Goal: Find specific page/section: Find specific page/section

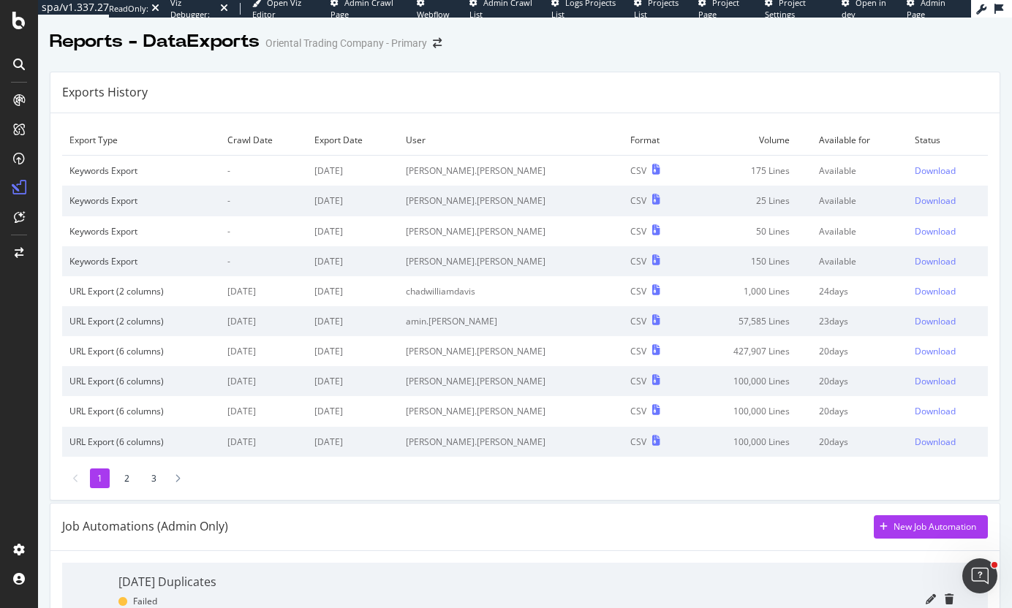
click at [479, 102] on div "Exports History" at bounding box center [524, 92] width 949 height 41
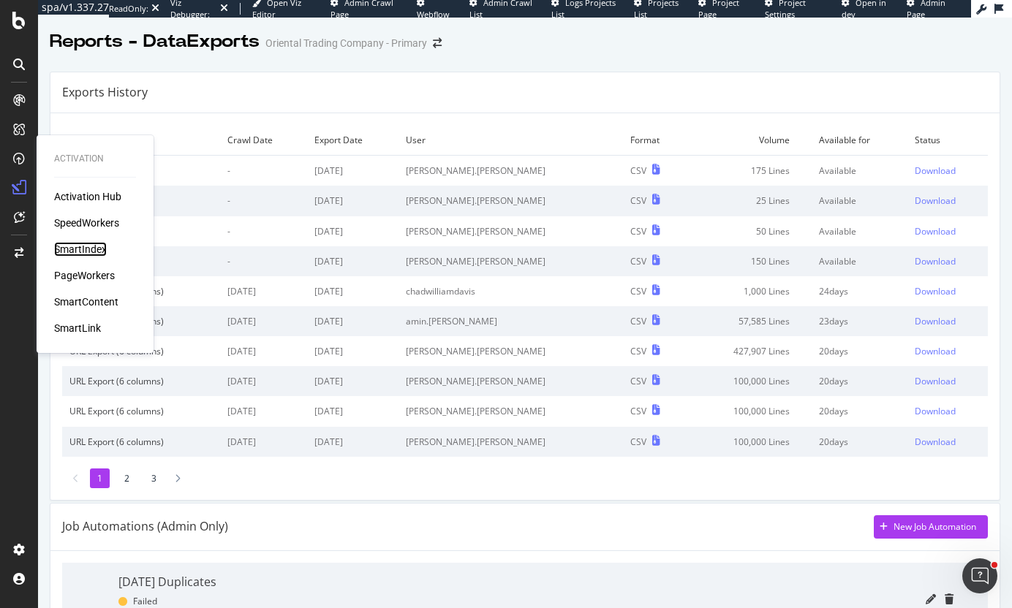
click at [83, 248] on div "SmartIndex" at bounding box center [80, 249] width 53 height 15
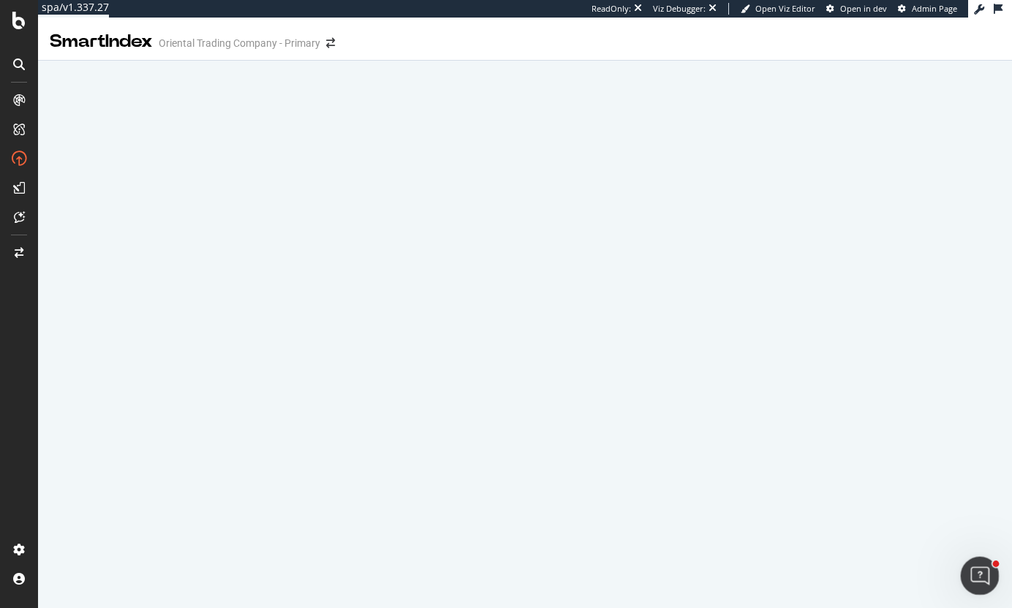
click at [973, 577] on icon "Ouvrir le Messenger Intercom" at bounding box center [978, 574] width 24 height 24
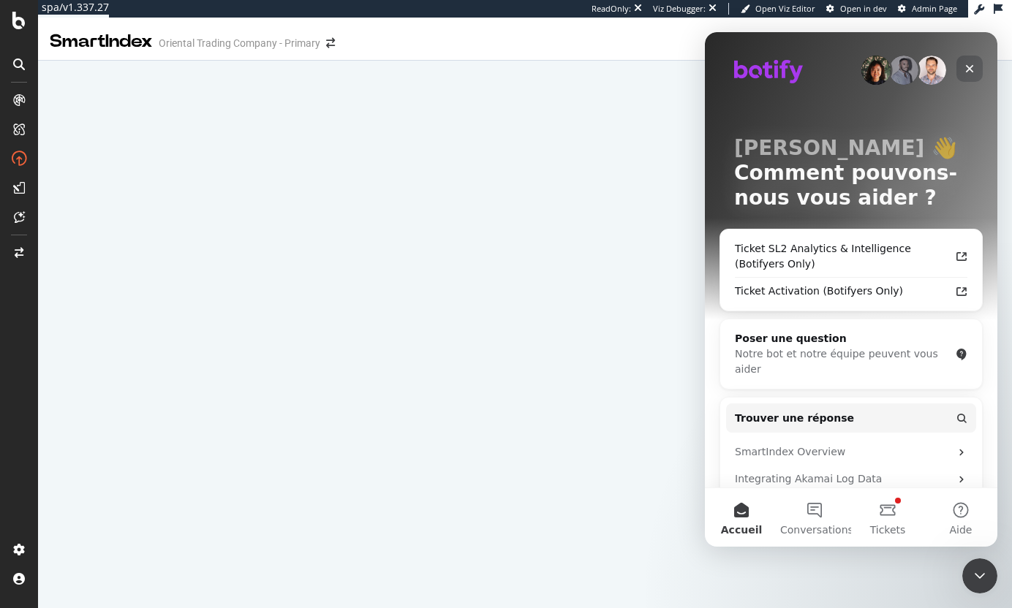
click at [961, 68] on div "Fermer" at bounding box center [969, 69] width 26 height 26
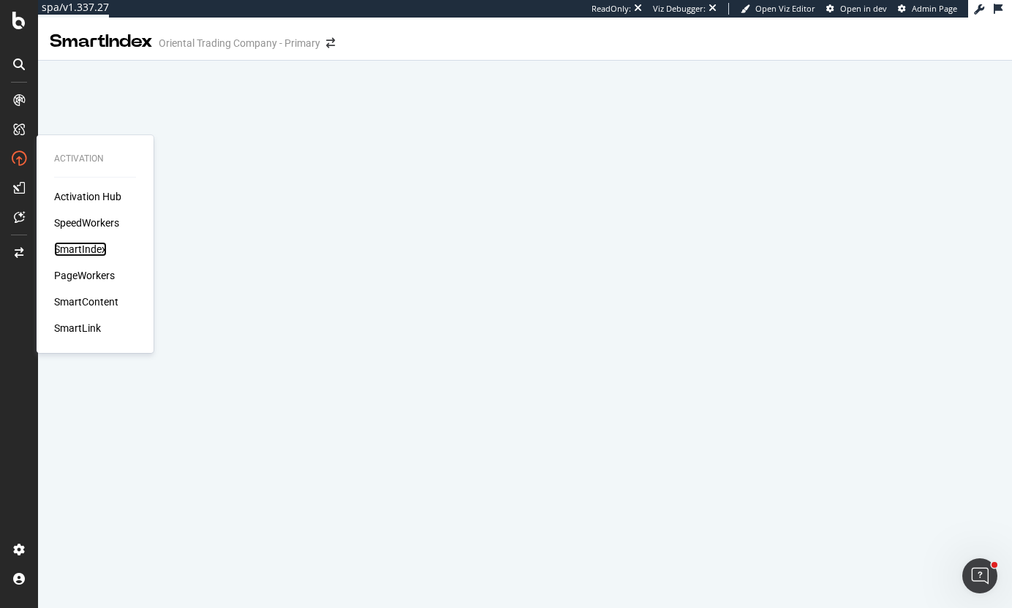
click at [78, 245] on div "SmartIndex" at bounding box center [80, 249] width 53 height 15
